Goal: Task Accomplishment & Management: Use online tool/utility

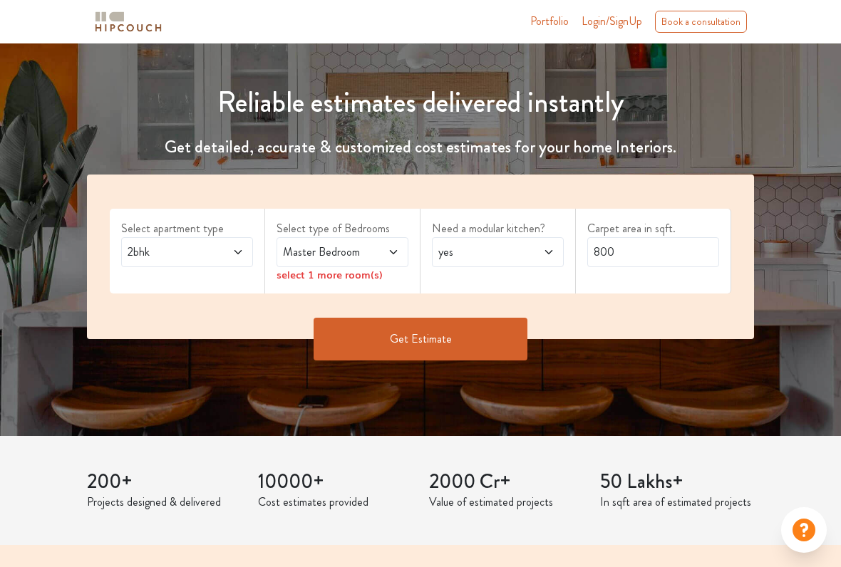
scroll to position [130, 0]
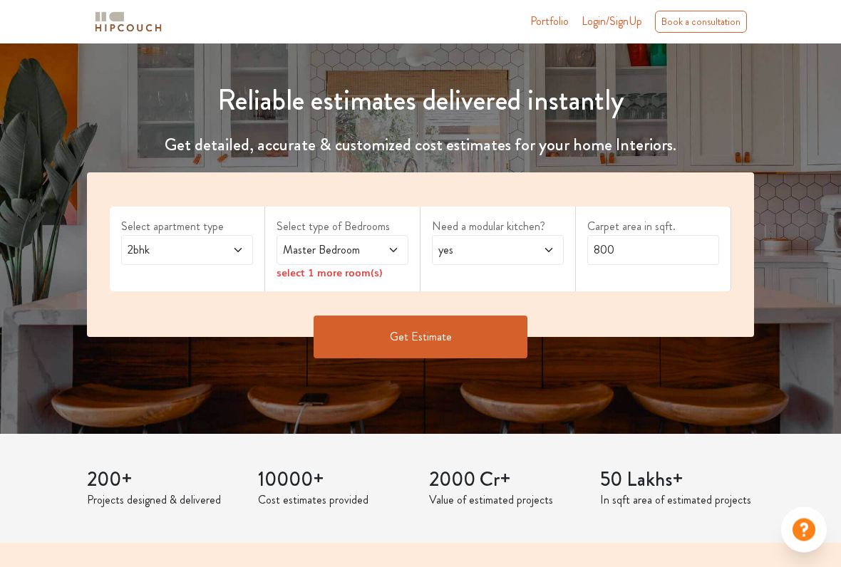
click at [393, 247] on icon at bounding box center [393, 250] width 11 height 11
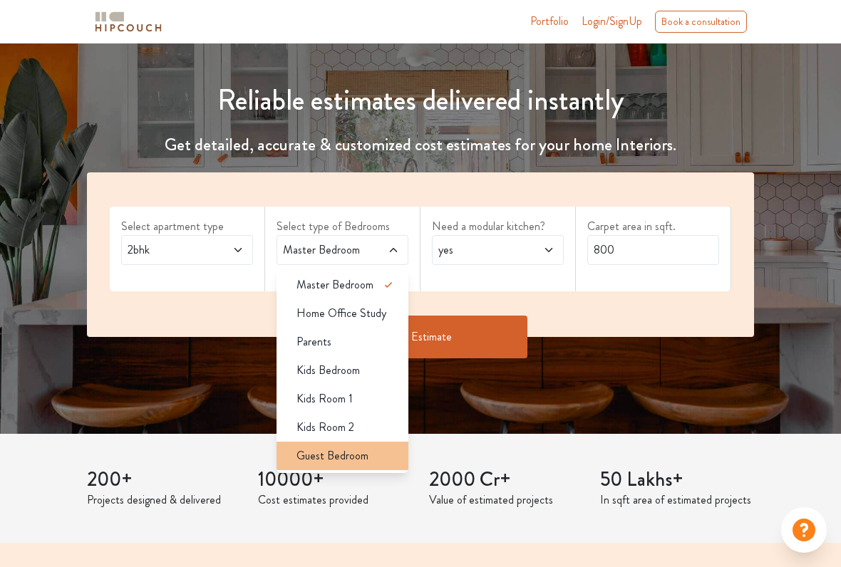
click at [353, 455] on span "Guest Bedroom" at bounding box center [332, 456] width 72 height 17
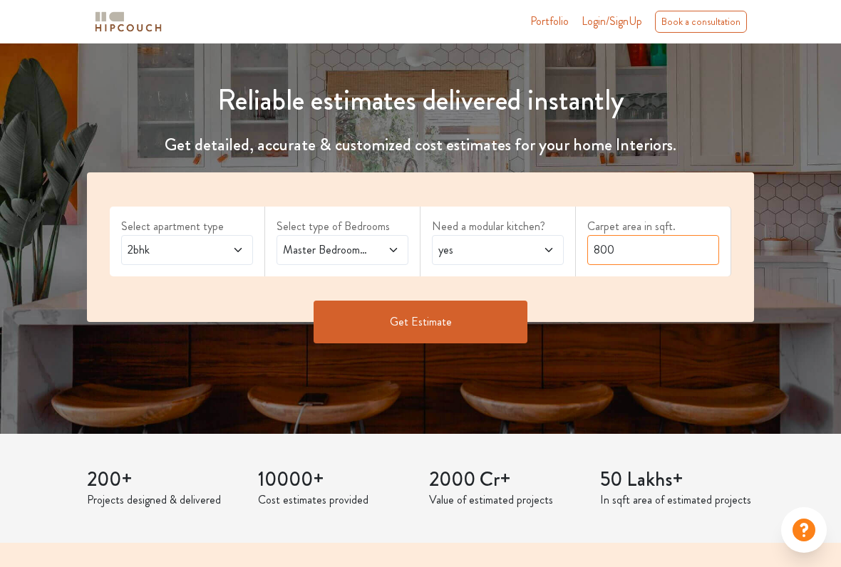
click at [638, 247] on input "800" at bounding box center [653, 250] width 132 height 30
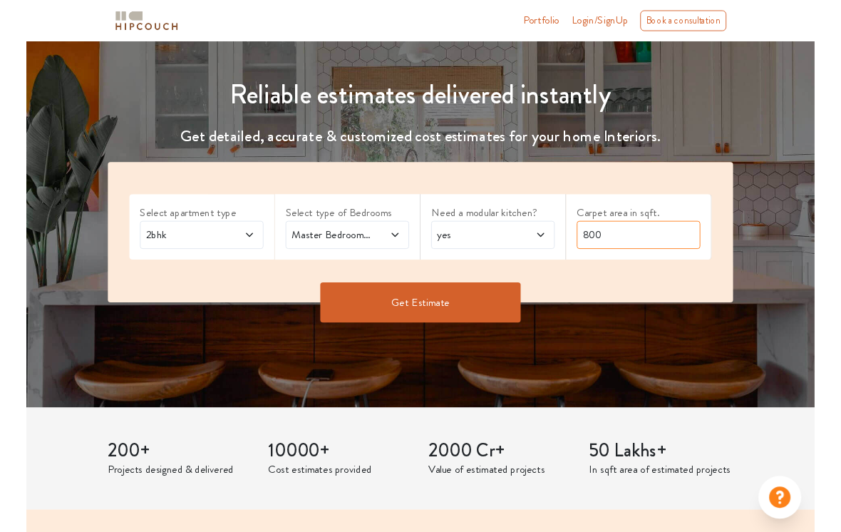
scroll to position [130, 0]
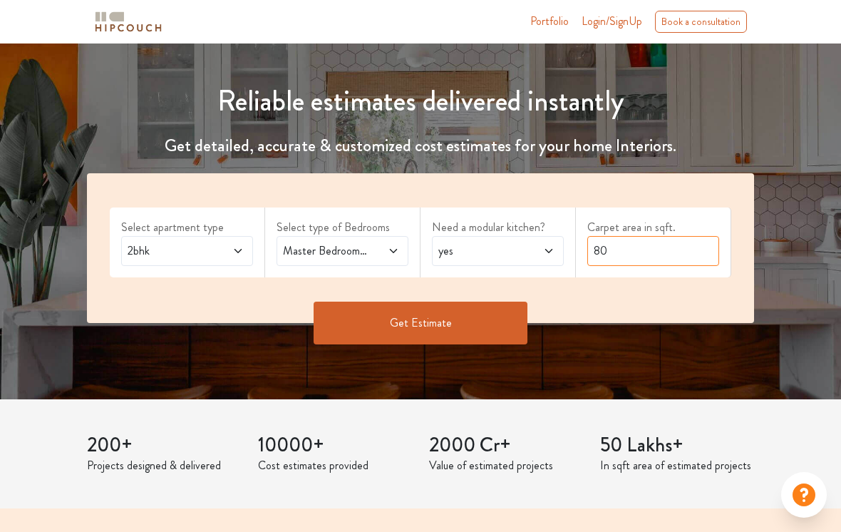
type input "8"
type input "700"
click at [434, 316] on button "Get Estimate" at bounding box center [421, 322] width 214 height 43
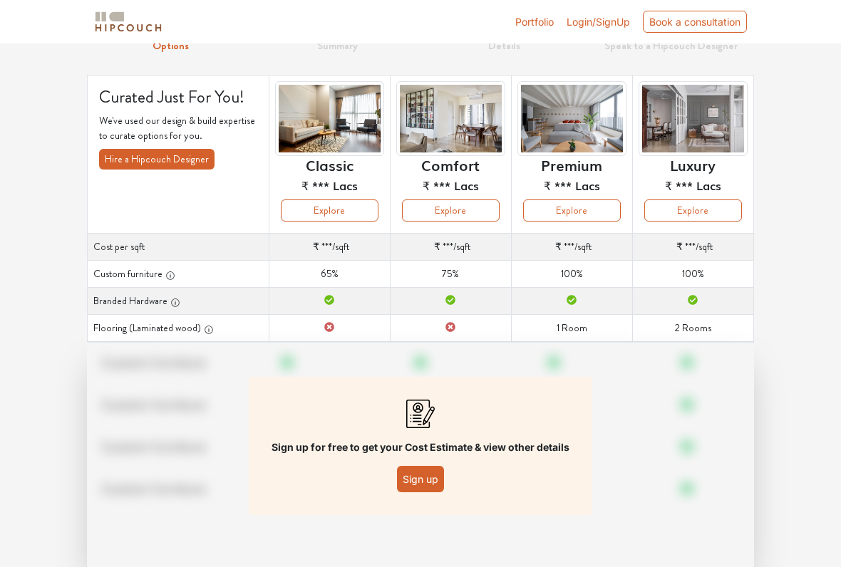
scroll to position [68, 0]
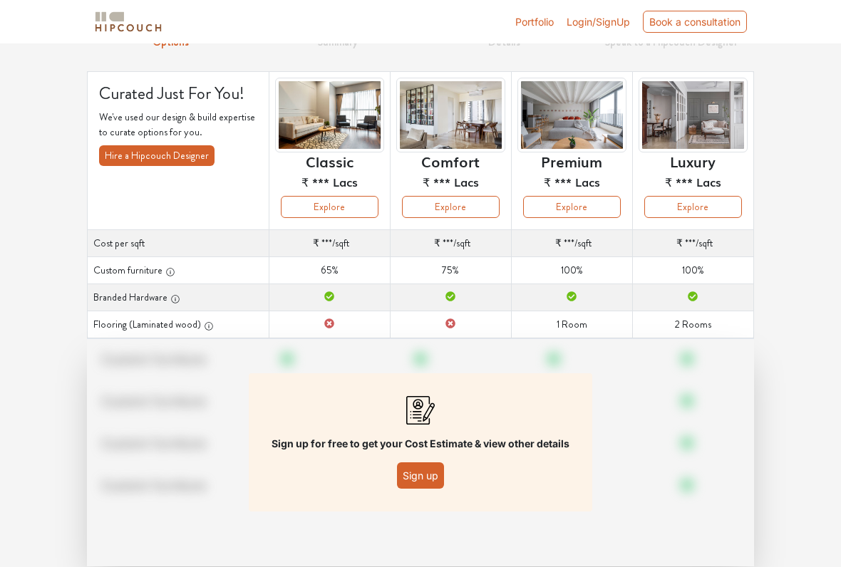
click at [423, 469] on button "Sign up" at bounding box center [420, 476] width 47 height 26
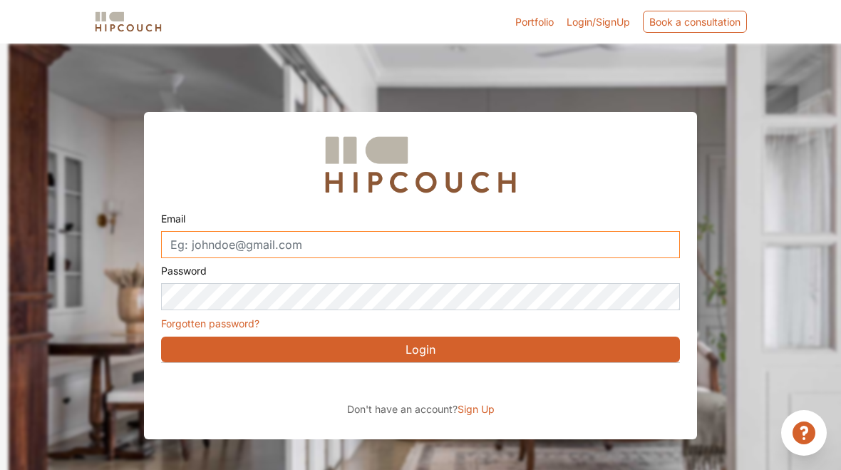
click at [272, 238] on input "Email" at bounding box center [420, 244] width 519 height 27
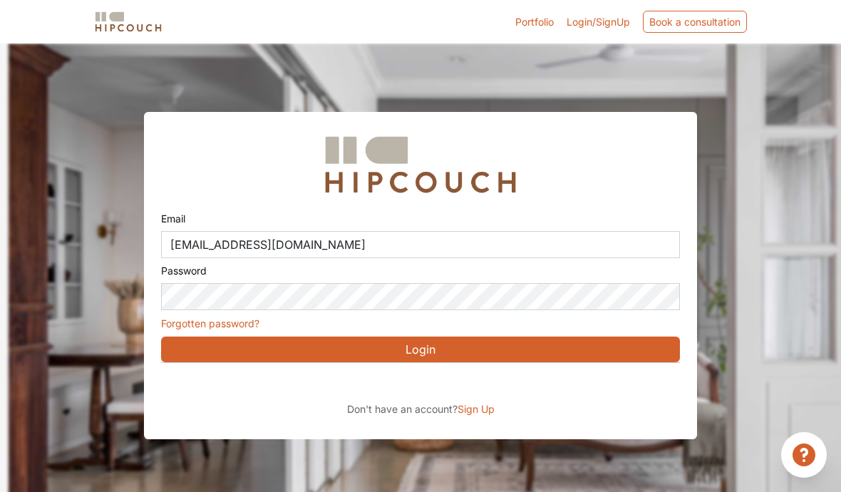
click at [296, 383] on div "Sign in with Google. Opens in new tab" at bounding box center [291, 382] width 261 height 31
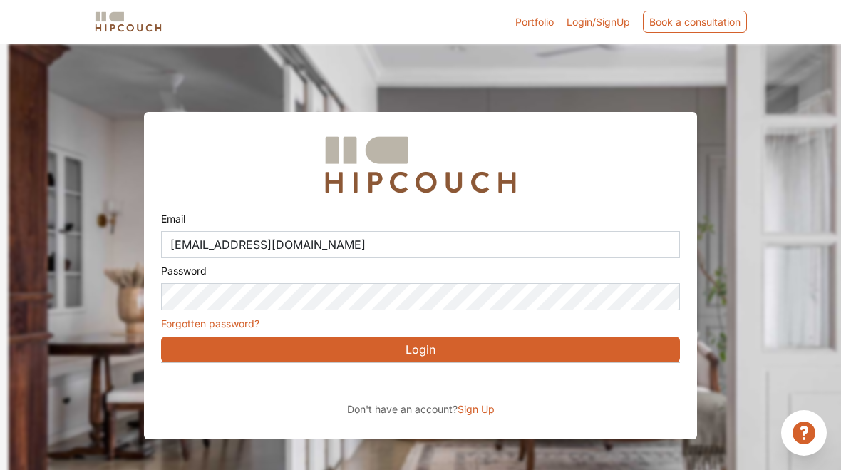
click at [291, 383] on div "Sign in with Google. Opens in new tab" at bounding box center [291, 382] width 261 height 31
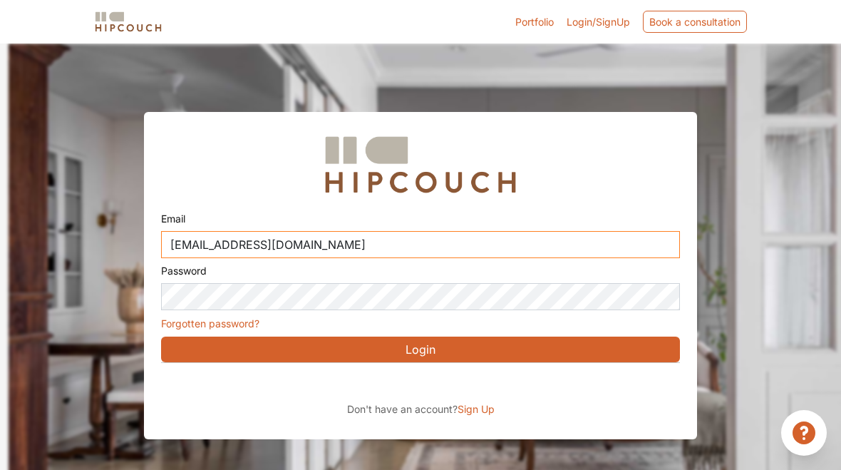
click at [332, 241] on input "[EMAIL_ADDRESS][DOMAIN_NAME]" at bounding box center [420, 244] width 519 height 27
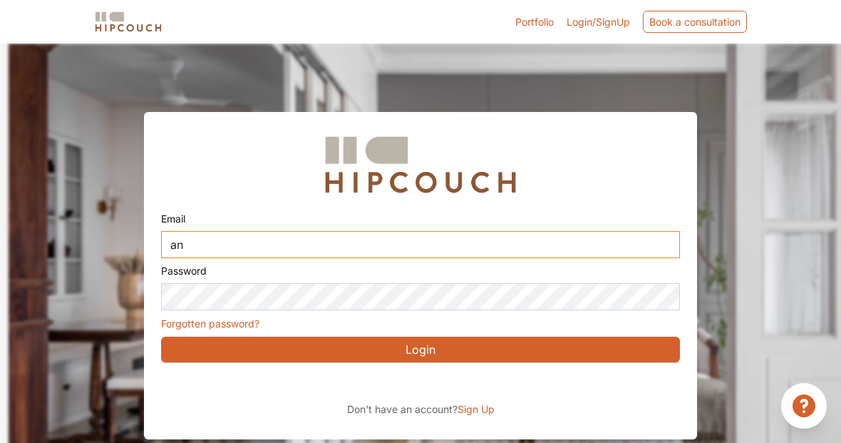
type input "a"
type input "[EMAIL_ADDRESS][DOMAIN_NAME]"
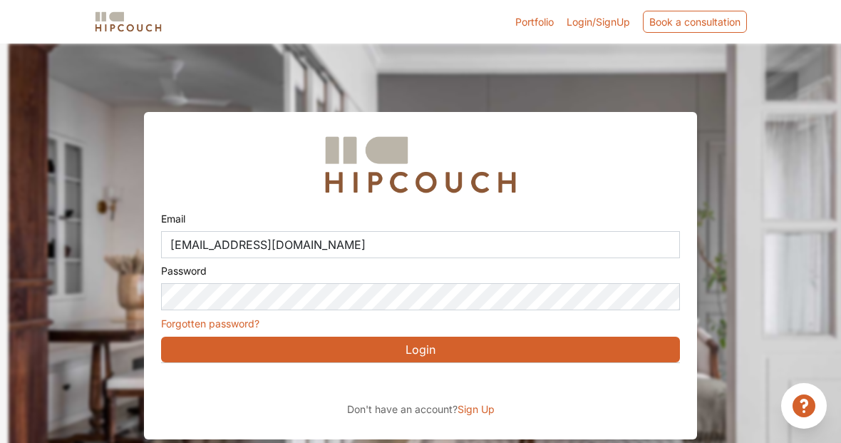
click at [287, 384] on div "Sign in with Google. Opens in new tab" at bounding box center [291, 382] width 261 height 31
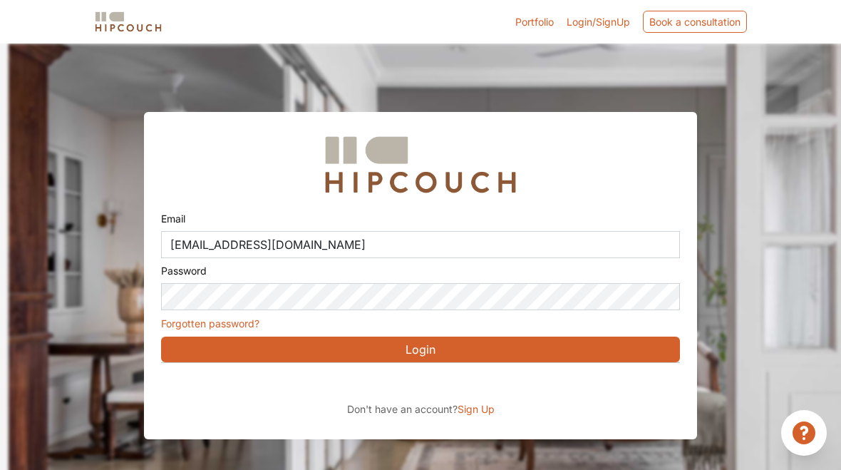
click at [277, 387] on div "Sign in with Google. Opens in new tab" at bounding box center [291, 382] width 261 height 31
click at [312, 381] on div "Sign in with Google. Opens in new tab" at bounding box center [291, 382] width 261 height 31
click at [440, 346] on button "Login" at bounding box center [420, 349] width 519 height 26
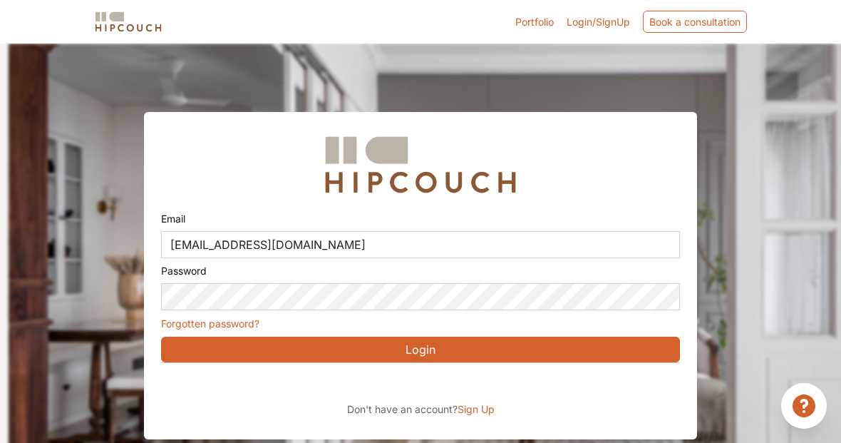
click at [315, 385] on div "Sign in with Google. Opens in new tab" at bounding box center [291, 382] width 261 height 31
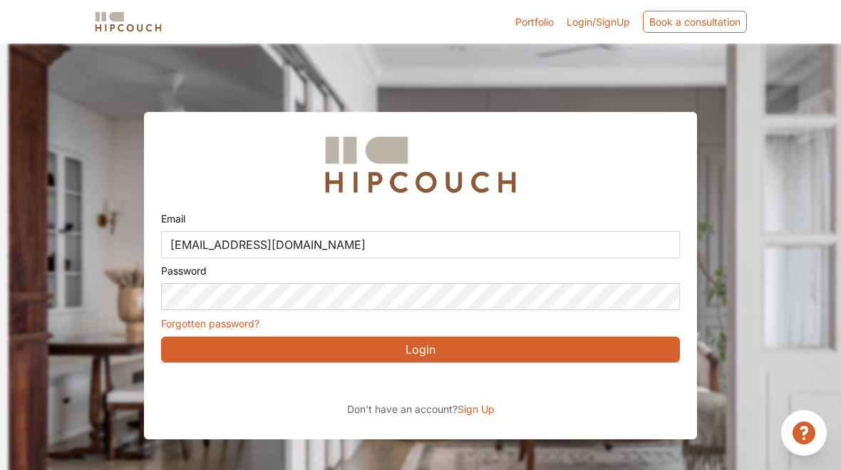
click at [331, 386] on div "Sign in with Google. Opens in new tab" at bounding box center [291, 382] width 261 height 31
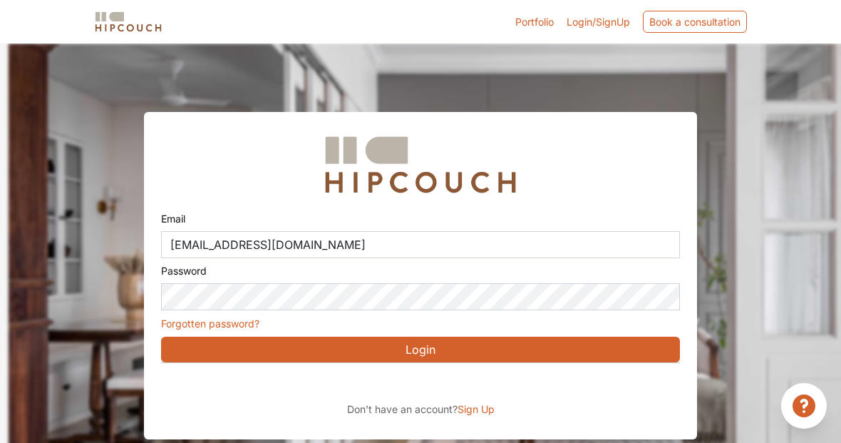
click at [457, 344] on button "Login" at bounding box center [420, 349] width 519 height 26
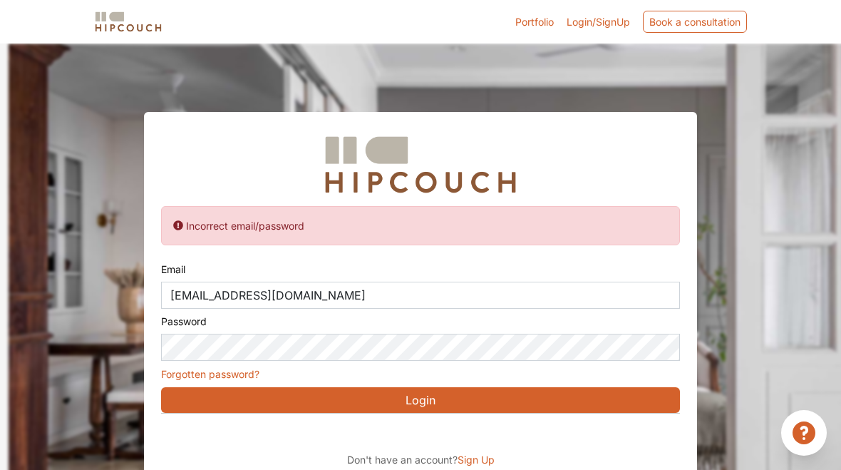
scroll to position [43, 0]
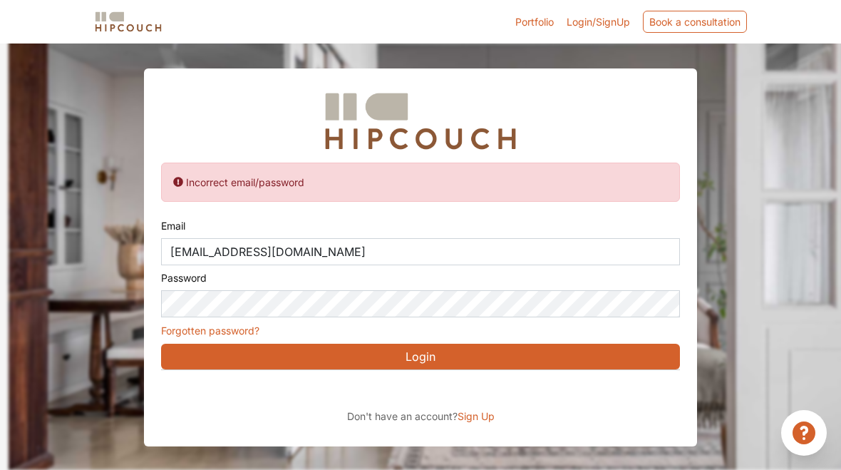
click at [479, 420] on span "Sign Up" at bounding box center [476, 416] width 37 height 12
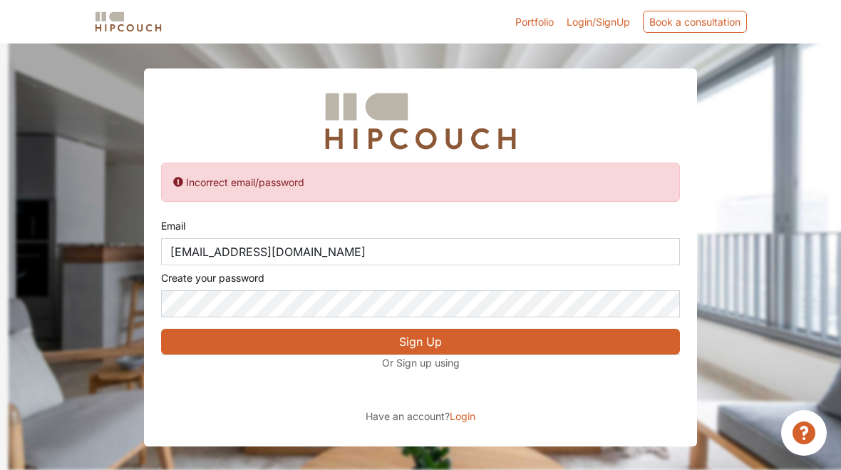
click at [438, 343] on button "Sign Up" at bounding box center [420, 342] width 519 height 26
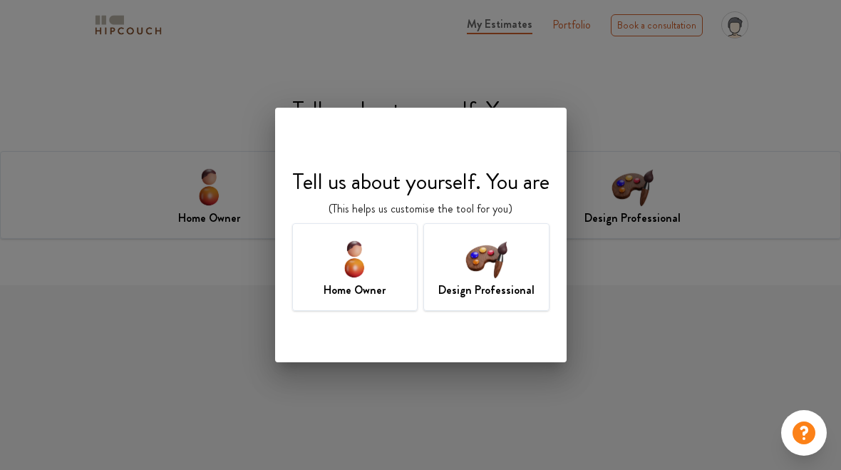
click at [491, 279] on img at bounding box center [486, 258] width 46 height 46
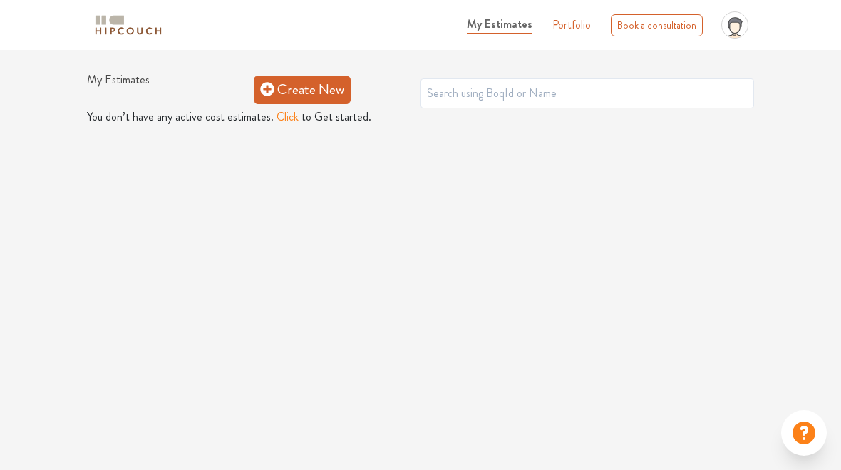
click at [287, 86] on link "Create New" at bounding box center [302, 90] width 97 height 29
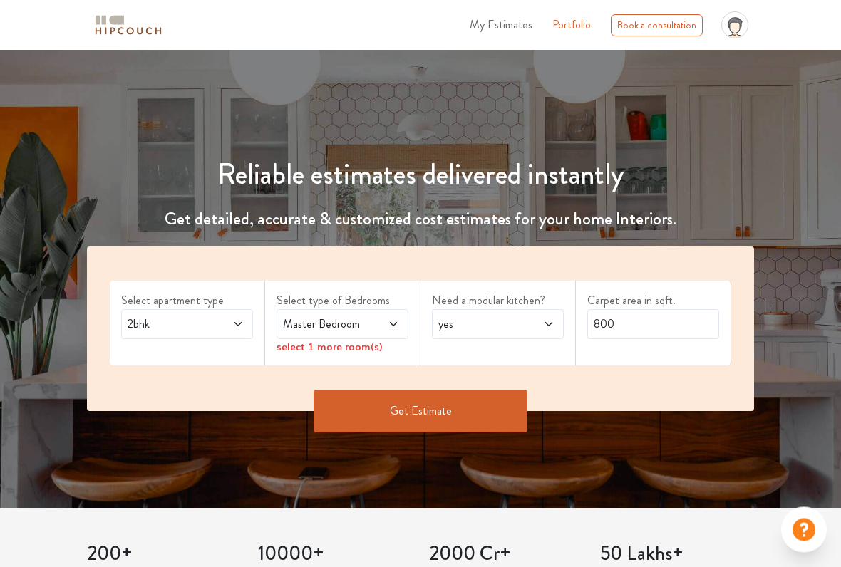
click at [387, 321] on span at bounding box center [384, 324] width 30 height 17
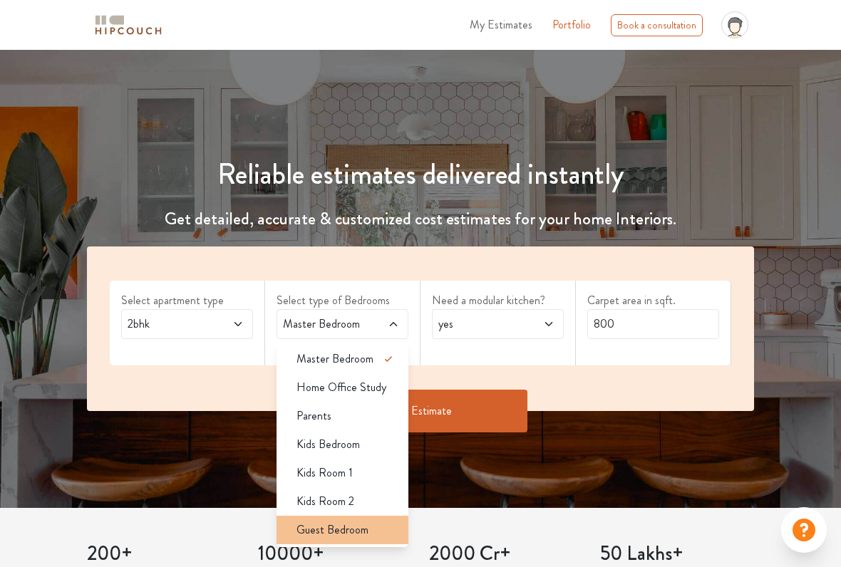
click at [359, 469] on span "Guest Bedroom" at bounding box center [332, 530] width 72 height 17
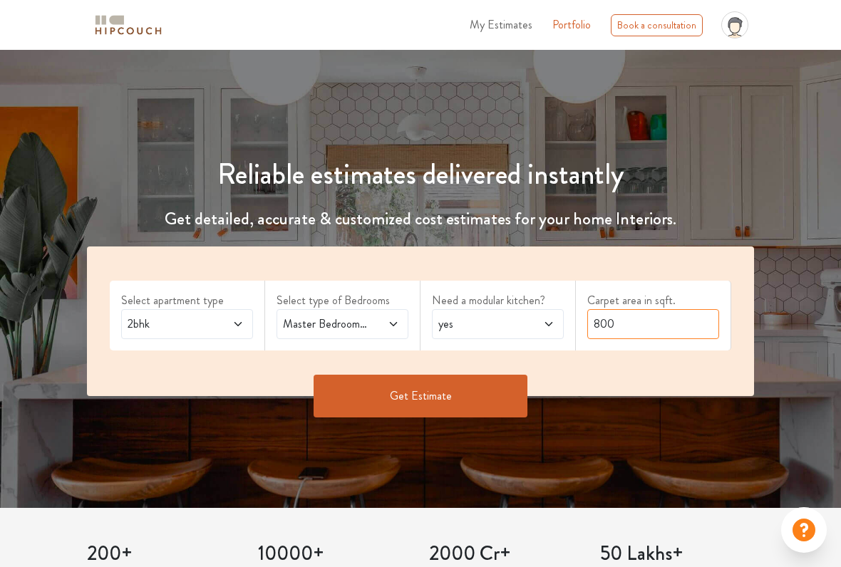
click at [624, 321] on input "800" at bounding box center [653, 324] width 132 height 30
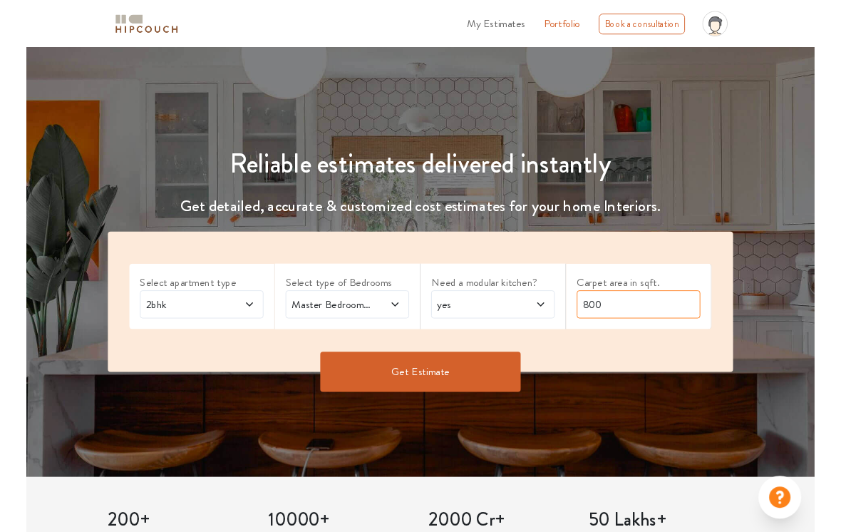
scroll to position [63, 0]
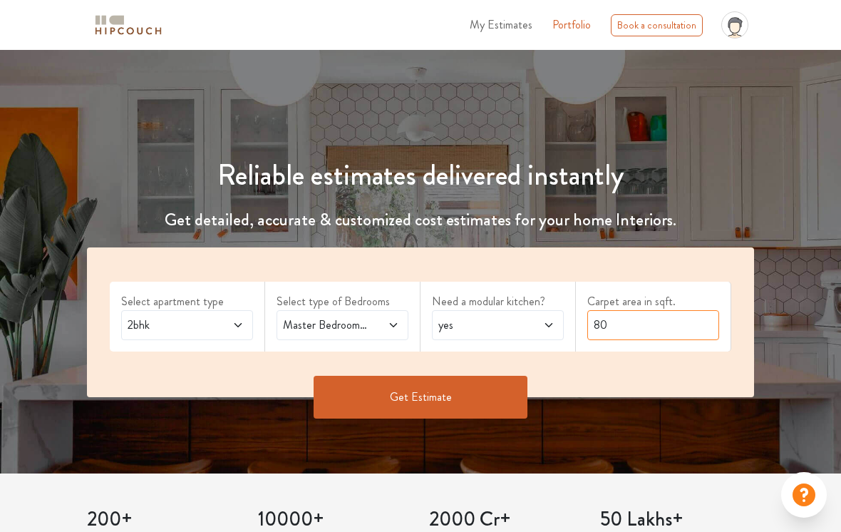
type input "8"
type input "700"
click at [435, 398] on button "Get Estimate" at bounding box center [421, 397] width 214 height 43
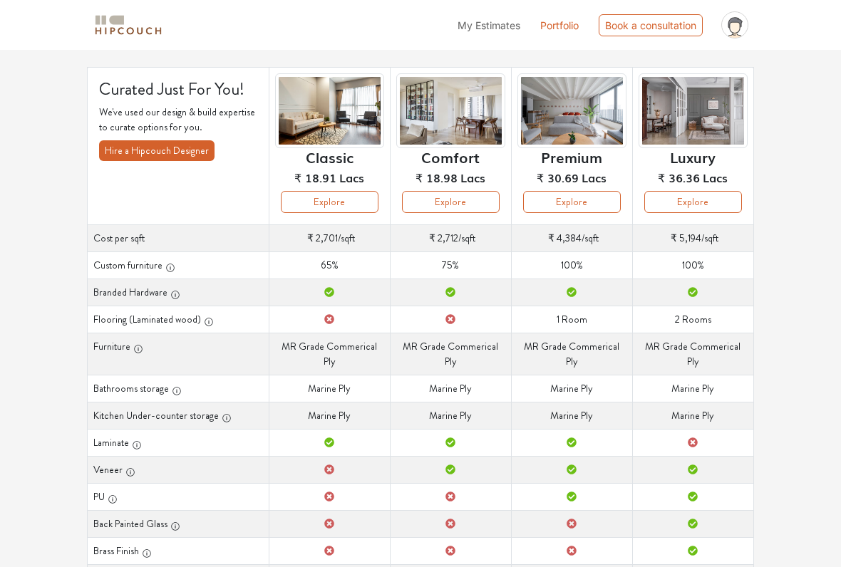
scroll to position [81, 0]
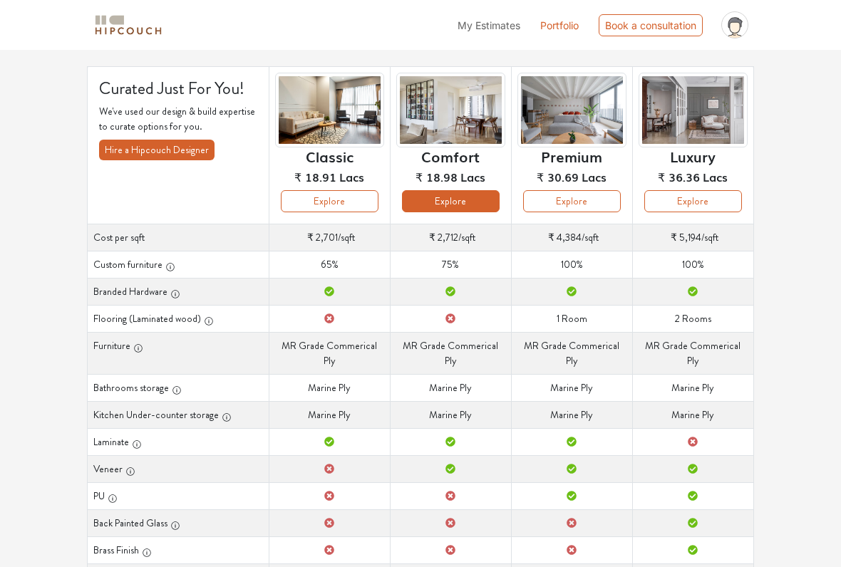
click at [453, 202] on button "Explore" at bounding box center [451, 201] width 98 height 22
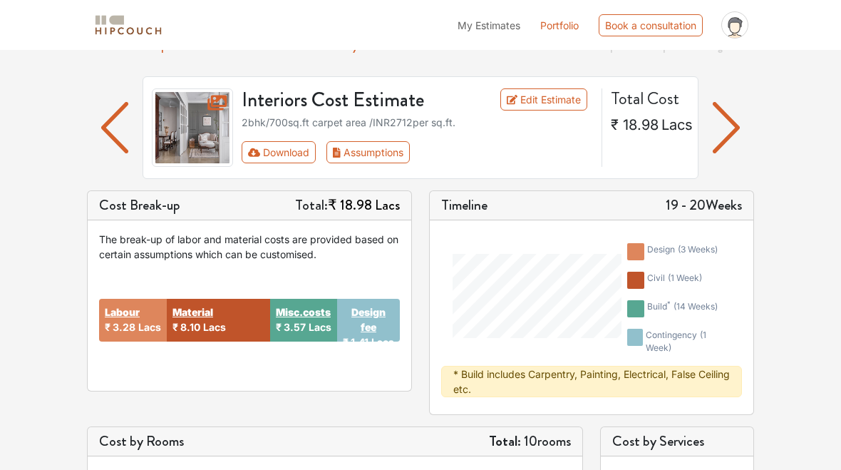
scroll to position [71, 0]
click at [370, 320] on strong "Design fee" at bounding box center [368, 320] width 51 height 30
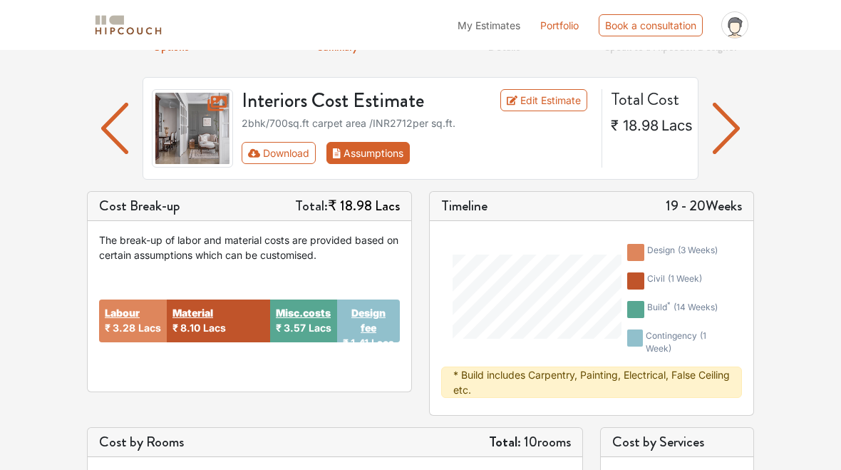
click at [372, 150] on button "Assumptions" at bounding box center [367, 153] width 83 height 22
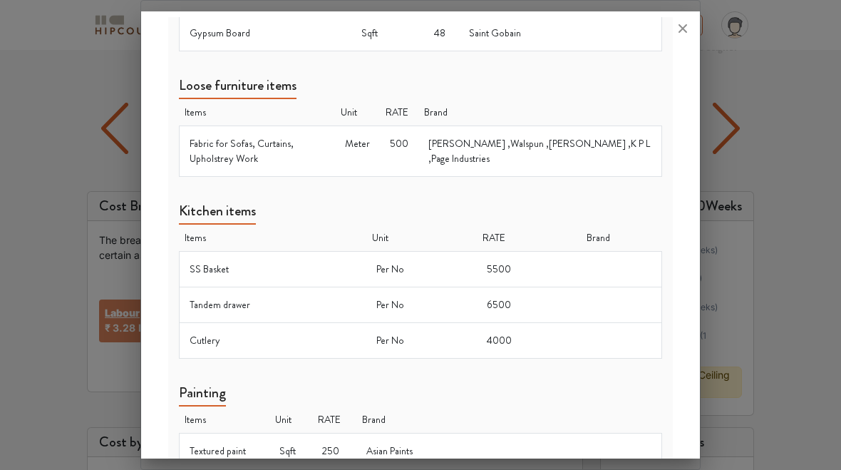
scroll to position [1058, 0]
click at [796, 264] on div at bounding box center [420, 235] width 841 height 470
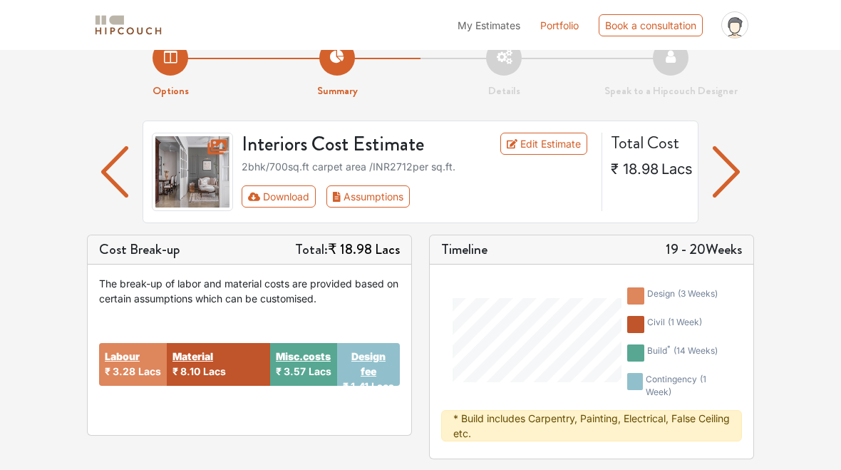
scroll to position [0, 0]
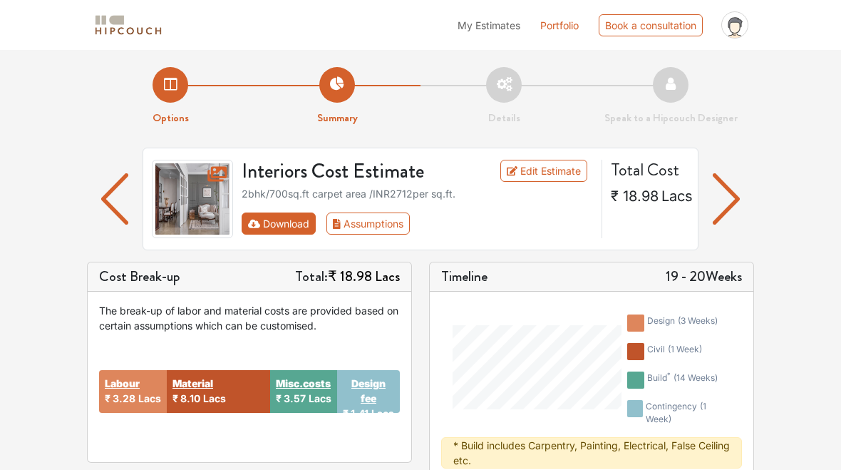
click at [270, 220] on button "Download" at bounding box center [279, 223] width 75 height 22
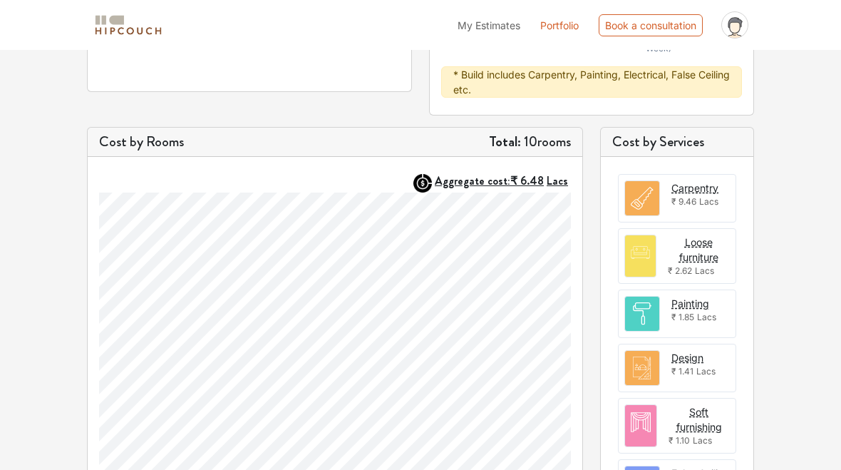
scroll to position [349, 0]
